Goal: Task Accomplishment & Management: Manage account settings

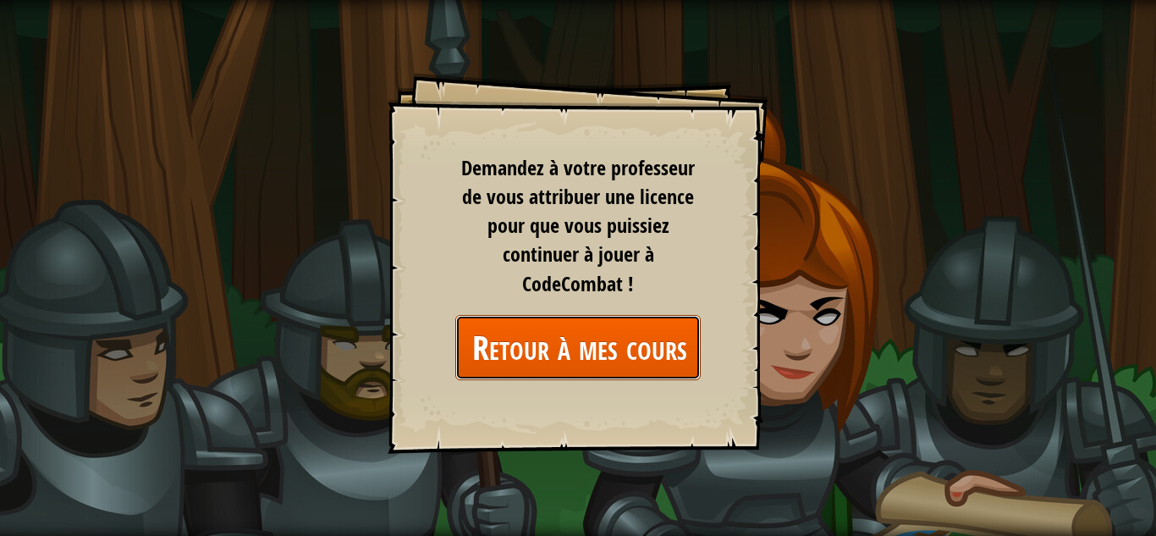
click at [514, 345] on link "Retour à mes cours" at bounding box center [577, 347] width 245 height 65
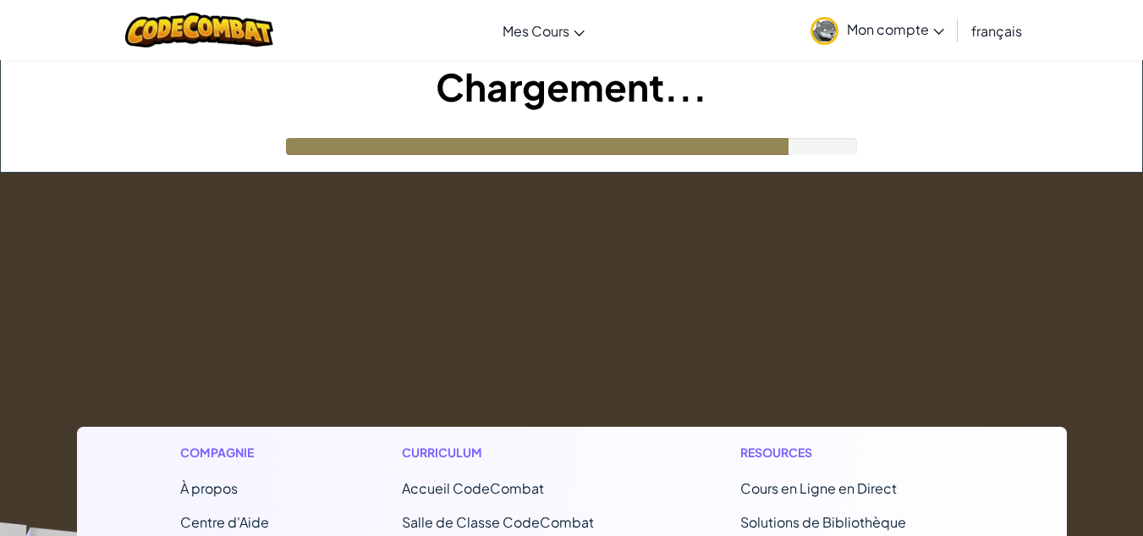
click at [900, 34] on span "Mon compte" at bounding box center [895, 29] width 97 height 18
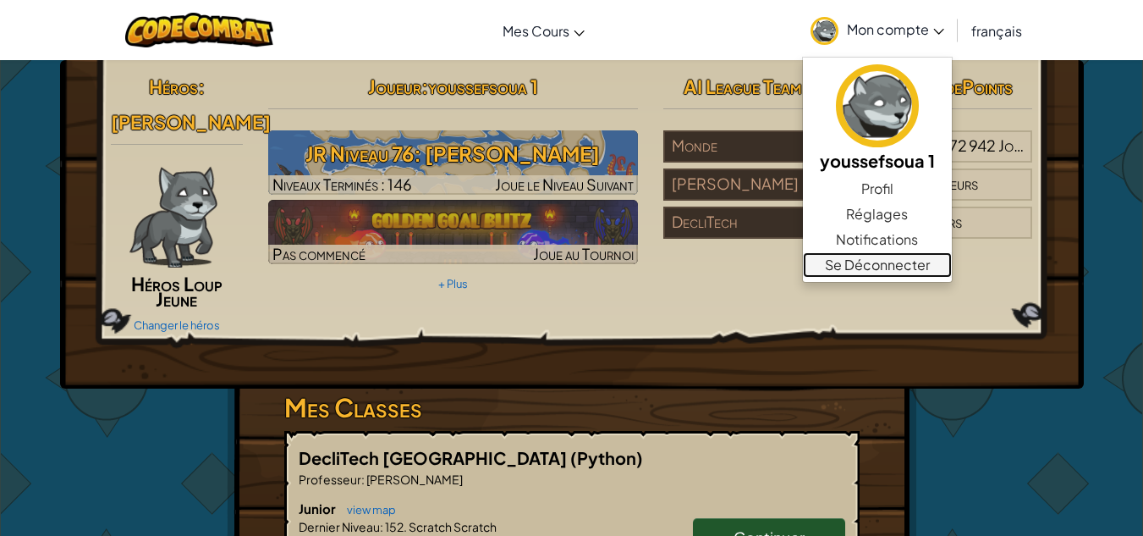
click at [878, 266] on link "Se Déconnecter" at bounding box center [877, 264] width 149 height 25
